Goal: Task Accomplishment & Management: Use online tool/utility

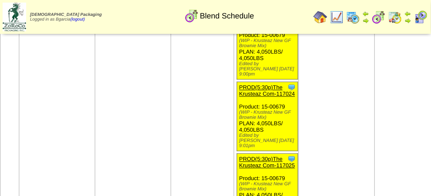
scroll to position [3301, 0]
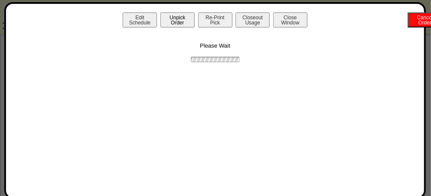
click at [167, 15] on button "Unpick Order" at bounding box center [178, 19] width 34 height 15
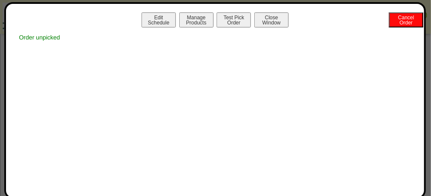
click at [279, 23] on button "Close Window" at bounding box center [272, 19] width 34 height 15
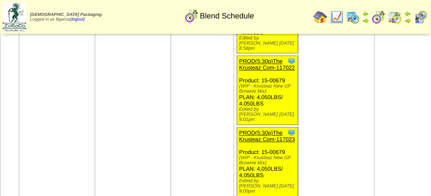
scroll to position [3184, 0]
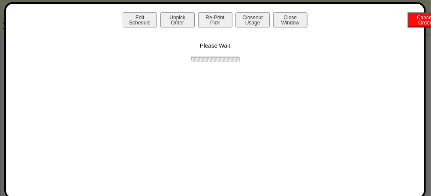
click at [181, 12] on div "Edit Schedule Unpick Order Re-Print Pick Closeout Usage Cancel Order Close Wind…" at bounding box center [215, 100] width 422 height 197
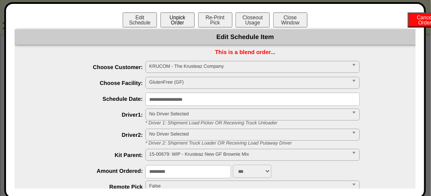
click at [181, 19] on button "Unpick Order" at bounding box center [178, 19] width 34 height 15
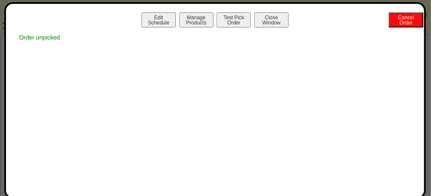
click at [270, 18] on button "Close Window" at bounding box center [272, 19] width 34 height 15
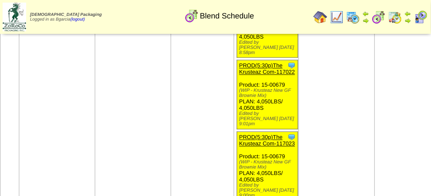
scroll to position [3166, 0]
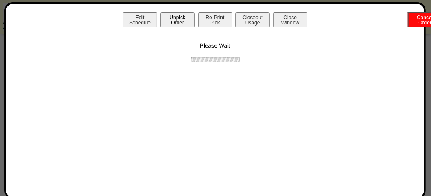
click at [193, 17] on button "Unpick Order" at bounding box center [178, 19] width 34 height 15
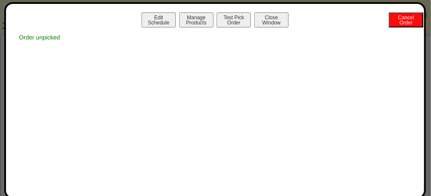
click at [269, 21] on button "Close Window" at bounding box center [272, 19] width 34 height 15
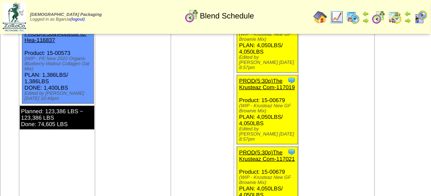
scroll to position [3037, 0]
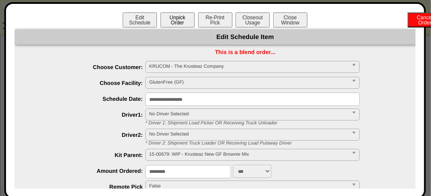
click at [167, 19] on button "Unpick Order" at bounding box center [178, 19] width 34 height 15
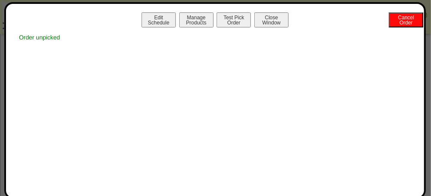
click at [281, 24] on button "Close Window" at bounding box center [272, 19] width 34 height 15
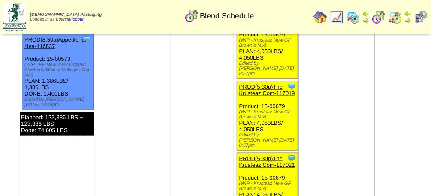
scroll to position [3016, 0]
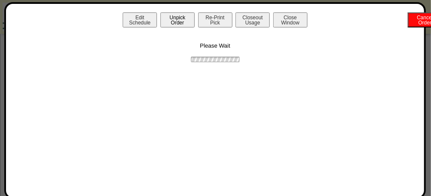
click at [193, 19] on button "Unpick Order" at bounding box center [178, 19] width 34 height 15
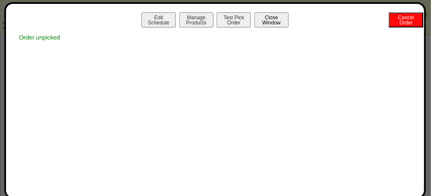
click at [283, 24] on button "Close Window" at bounding box center [272, 19] width 34 height 15
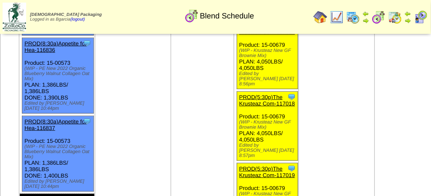
scroll to position [2932, 0]
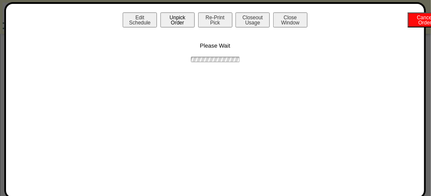
click at [165, 12] on button "Unpick Order" at bounding box center [178, 19] width 34 height 15
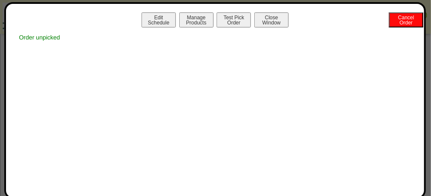
click at [262, 18] on button "Close Window" at bounding box center [272, 19] width 34 height 15
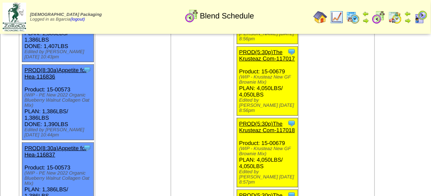
scroll to position [2909, 0]
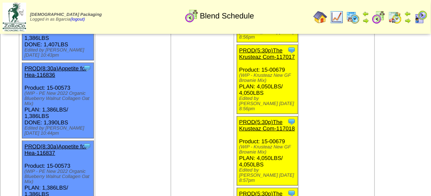
click at [263, 191] on link "PROD(5:30p)The Krusteaz Com-117019" at bounding box center [267, 197] width 56 height 13
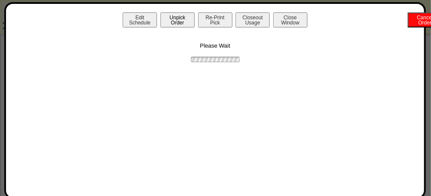
click at [186, 21] on button "Unpick Order" at bounding box center [178, 19] width 34 height 15
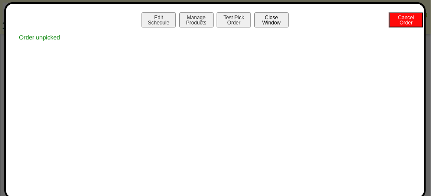
click at [266, 21] on button "Close Window" at bounding box center [272, 19] width 34 height 15
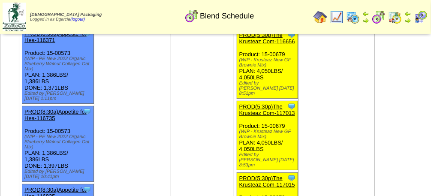
scroll to position [2732, 0]
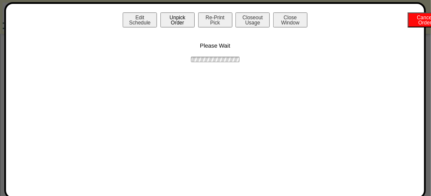
click at [185, 21] on button "Unpick Order" at bounding box center [178, 19] width 34 height 15
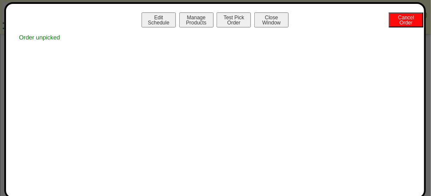
click at [272, 24] on button "Close Window" at bounding box center [272, 19] width 34 height 15
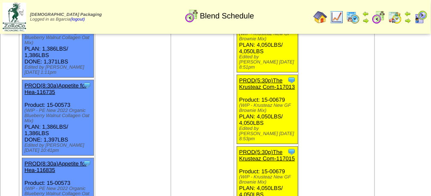
scroll to position [2728, 0]
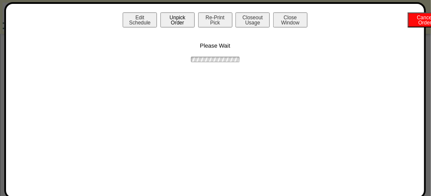
click at [184, 21] on button "Unpick Order" at bounding box center [178, 19] width 34 height 15
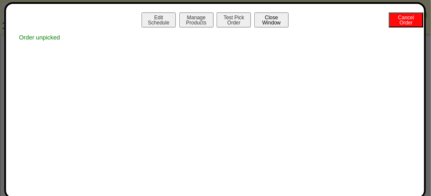
click at [260, 18] on button "Close Window" at bounding box center [272, 19] width 34 height 15
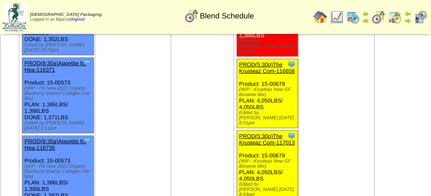
scroll to position [2682, 0]
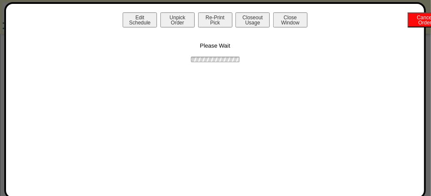
click at [192, 11] on div "Edit Schedule Unpick Order Re-Print Pick Closeout Usage Cancel Order Close Wind…" at bounding box center [215, 100] width 422 height 197
click at [187, 18] on button "Unpick Order" at bounding box center [178, 19] width 34 height 15
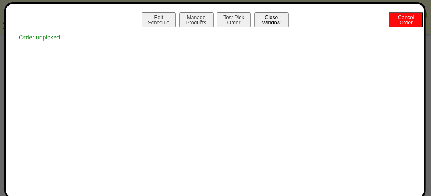
click at [267, 22] on button "Close Window" at bounding box center [272, 19] width 34 height 15
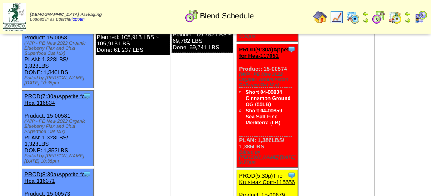
scroll to position [2569, 0]
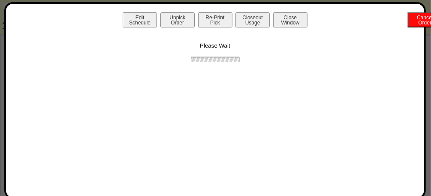
click at [174, 21] on button "Unpick Order" at bounding box center [178, 19] width 34 height 15
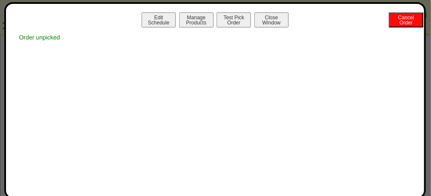
click at [277, 16] on button "Close Window" at bounding box center [272, 19] width 34 height 15
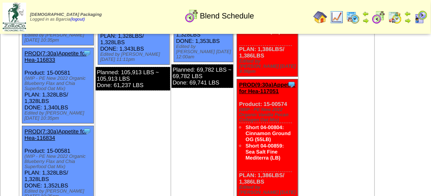
scroll to position [2540, 0]
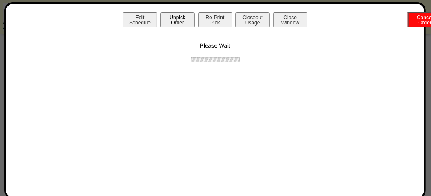
click at [180, 17] on button "Unpick Order" at bounding box center [178, 19] width 34 height 15
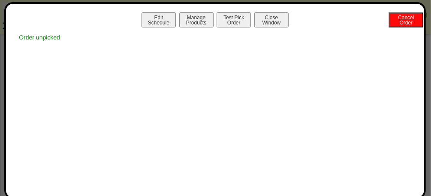
click at [263, 18] on button "Close Window" at bounding box center [272, 19] width 34 height 15
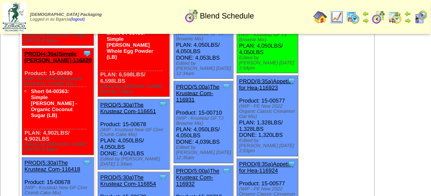
scroll to position [529, 0]
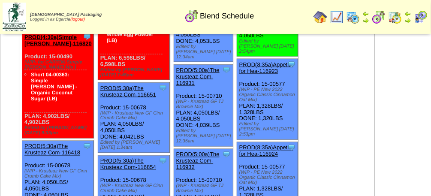
click at [85, 18] on link "(logout)" at bounding box center [77, 19] width 15 height 5
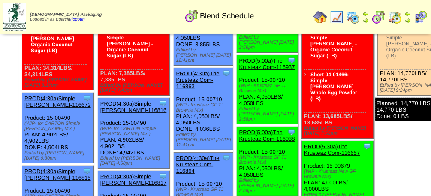
scroll to position [103, 0]
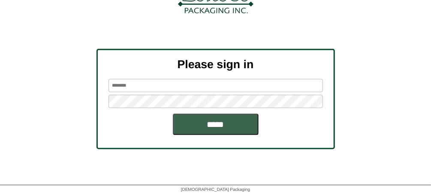
scroll to position [115, 0]
type input "*******"
click at [231, 80] on input "*******" at bounding box center [216, 85] width 215 height 13
click at [315, 84] on keeper-lock "Open Keeper Popup" at bounding box center [314, 85] width 10 height 10
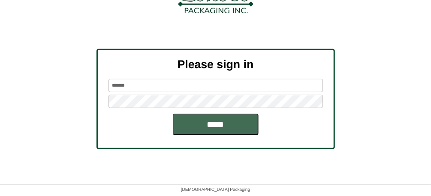
click at [233, 117] on input "*****" at bounding box center [216, 124] width 86 height 21
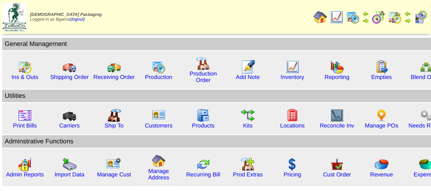
click at [380, 21] on img at bounding box center [379, 17] width 14 height 14
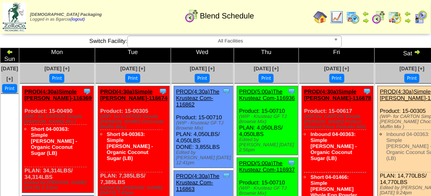
drag, startPoint x: 269, startPoint y: 139, endPoint x: 251, endPoint y: 89, distance: 53.0
click at [251, 89] on div "Clone Item PROD(5:00a)The Krusteaz Com-116936 The Krusteaz Company ScheduleID: …" at bounding box center [267, 120] width 61 height 69
drag, startPoint x: 251, startPoint y: 89, endPoint x: 310, endPoint y: 53, distance: 69.7
click at [310, 53] on td "Fri" at bounding box center [337, 55] width 76 height 15
click at [83, 18] on link "(logout)" at bounding box center [77, 19] width 15 height 5
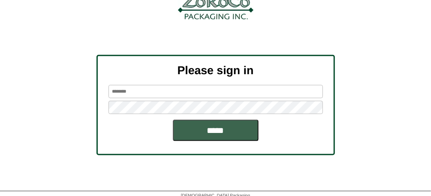
scroll to position [115, 0]
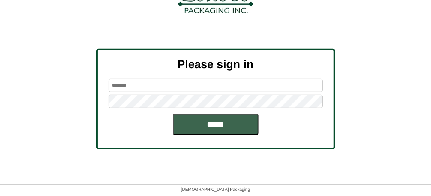
type input "*******"
click at [154, 82] on input "*******" at bounding box center [216, 85] width 215 height 13
type input "*********"
click at [46, 105] on div "Please sign in ********* *****" at bounding box center [215, 99] width 431 height 100
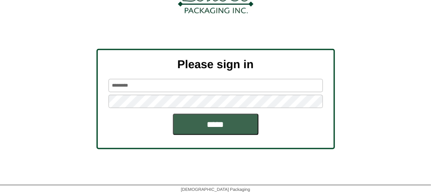
click at [173, 114] on input "*****" at bounding box center [216, 124] width 86 height 21
